Goal: Find specific page/section: Find specific page/section

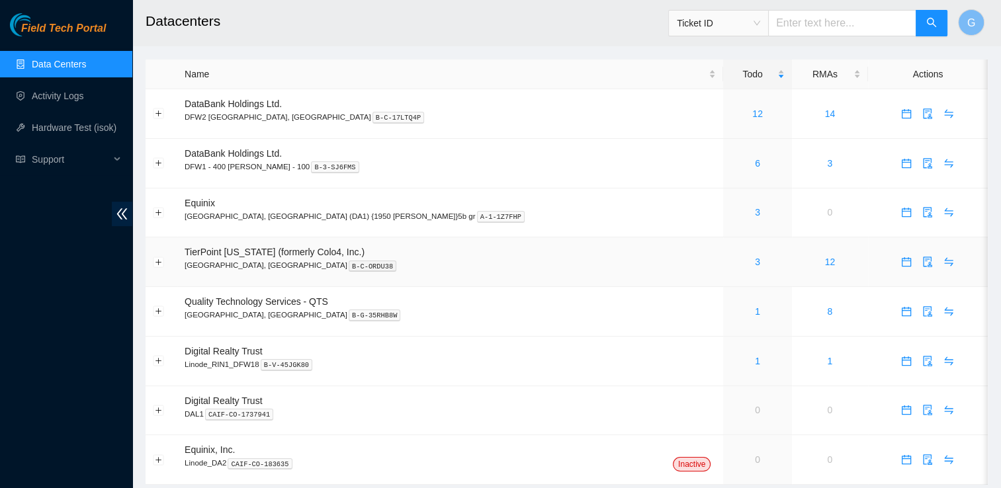
click at [310, 257] on span "TierPoint [US_STATE] (formerly Colo4, Inc.)" at bounding box center [275, 252] width 180 height 11
click at [730, 265] on div "3" at bounding box center [757, 262] width 54 height 15
